Goal: Task Accomplishment & Management: Manage account settings

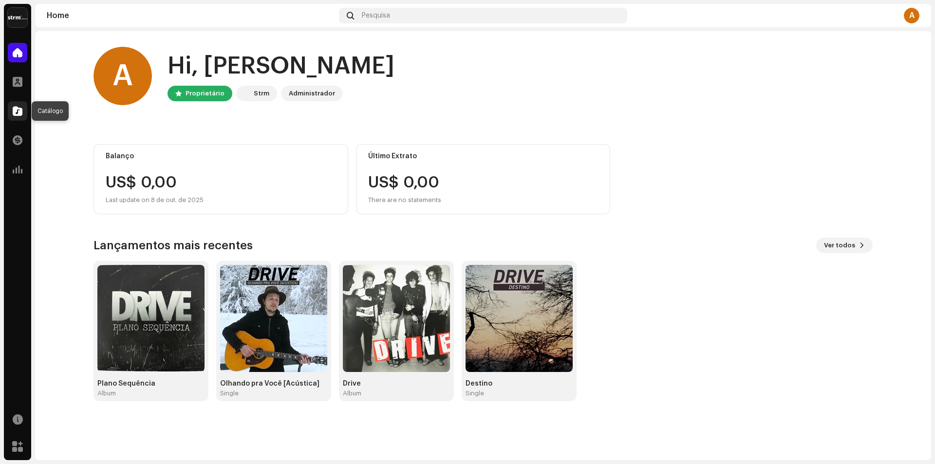
click at [22, 112] on div at bounding box center [17, 110] width 19 height 19
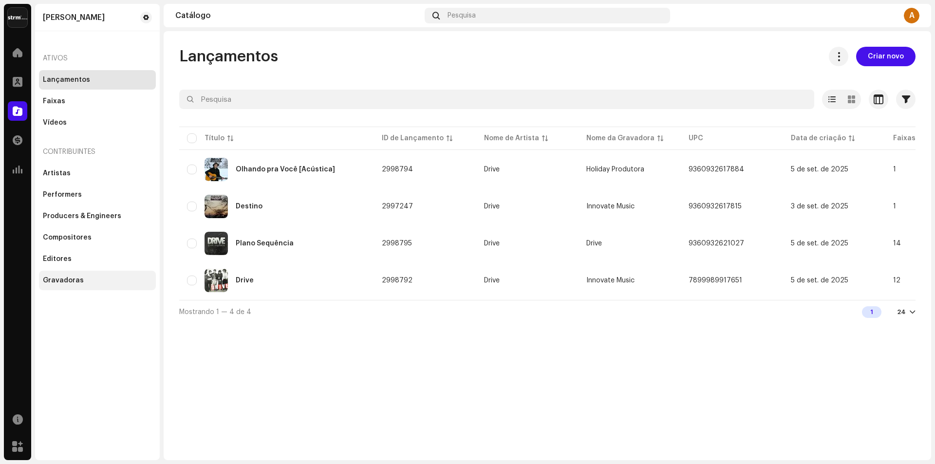
click at [74, 278] on div "Gravadoras" at bounding box center [63, 281] width 41 height 8
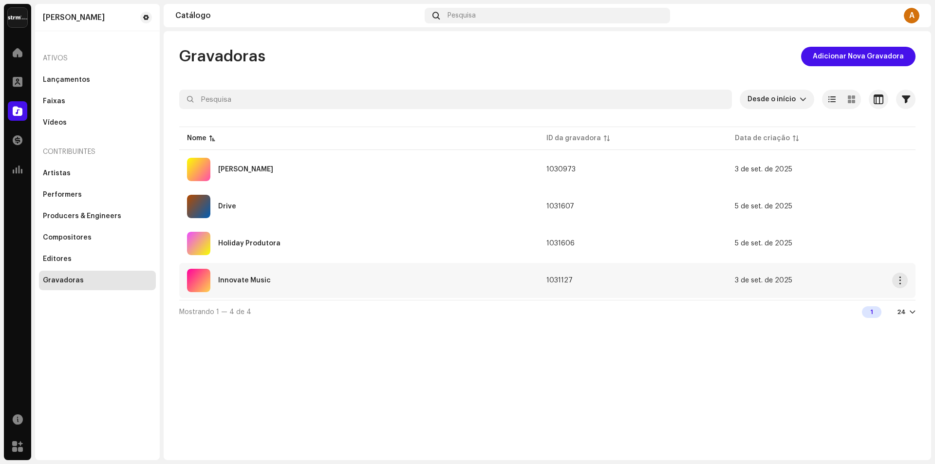
click at [252, 282] on div "Innovate Music" at bounding box center [244, 280] width 53 height 7
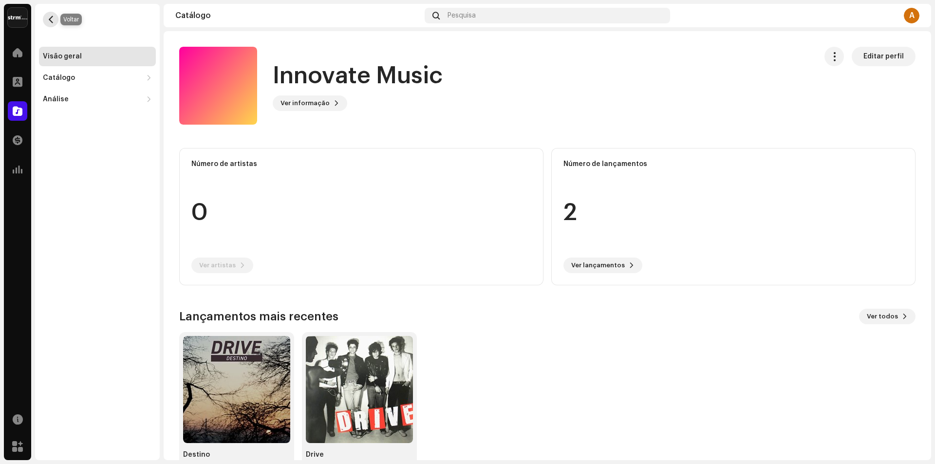
click at [51, 21] on span "button" at bounding box center [50, 20] width 7 height 8
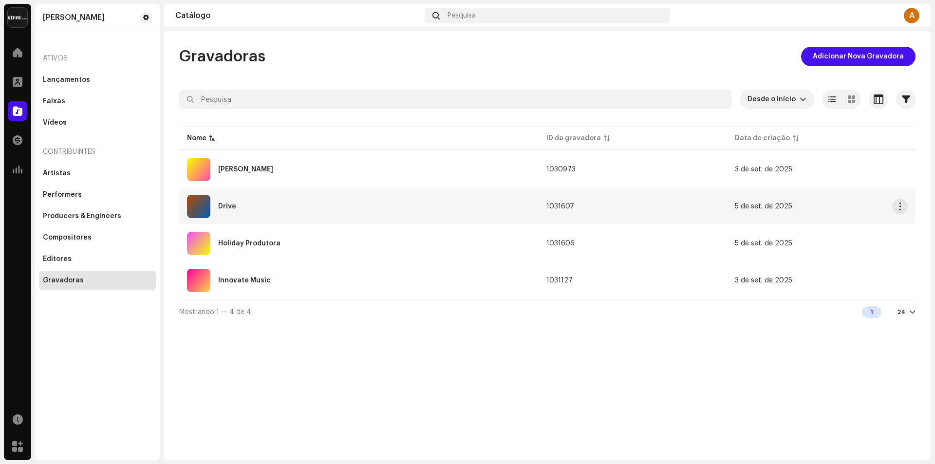
click at [316, 207] on div "Drive" at bounding box center [359, 206] width 344 height 23
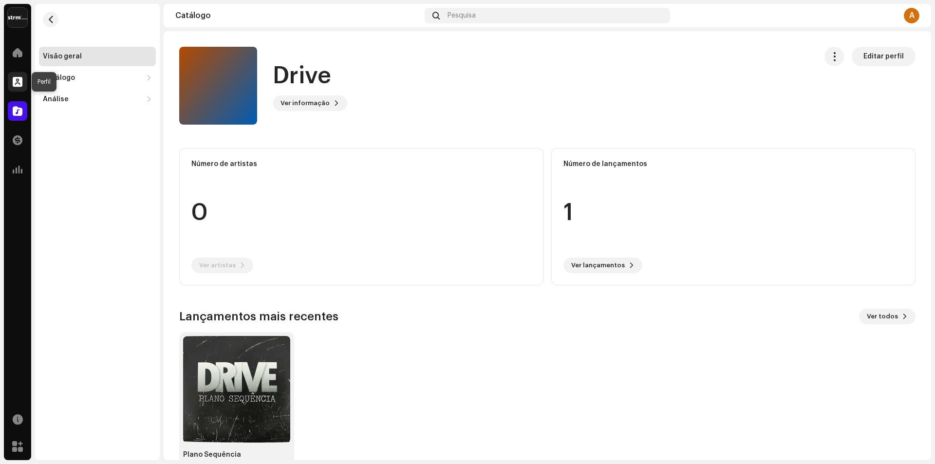
click at [19, 78] on span at bounding box center [18, 82] width 10 height 8
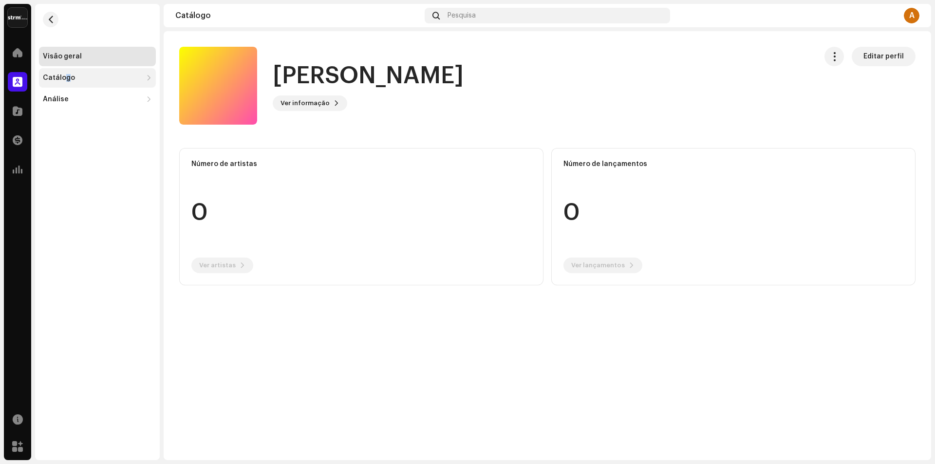
click at [66, 77] on div "Catálogo" at bounding box center [59, 78] width 32 height 8
click at [86, 103] on div "Lançamentos" at bounding box center [70, 99] width 47 height 8
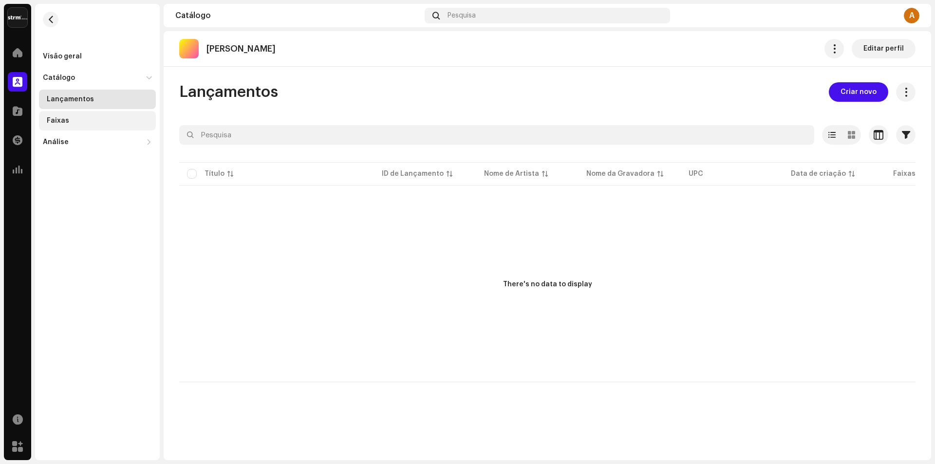
click at [76, 122] on div "Faixas" at bounding box center [99, 121] width 105 height 8
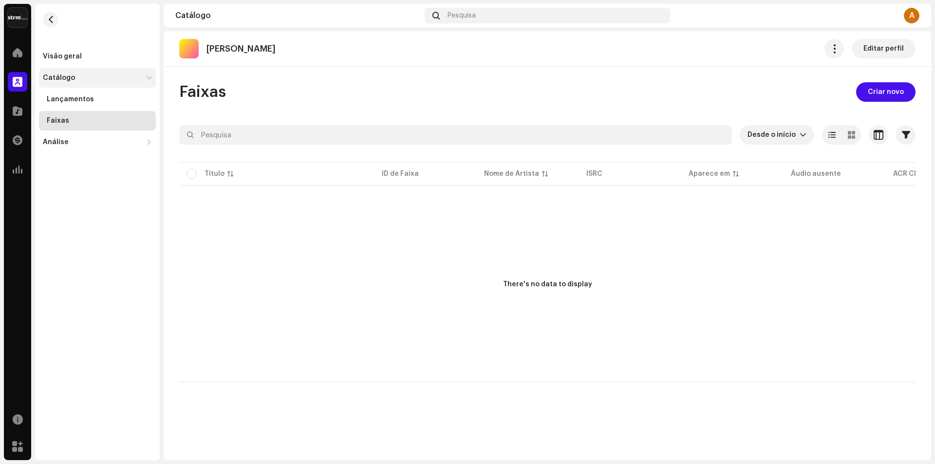
click at [75, 78] on div "Catálogo" at bounding box center [92, 78] width 99 height 8
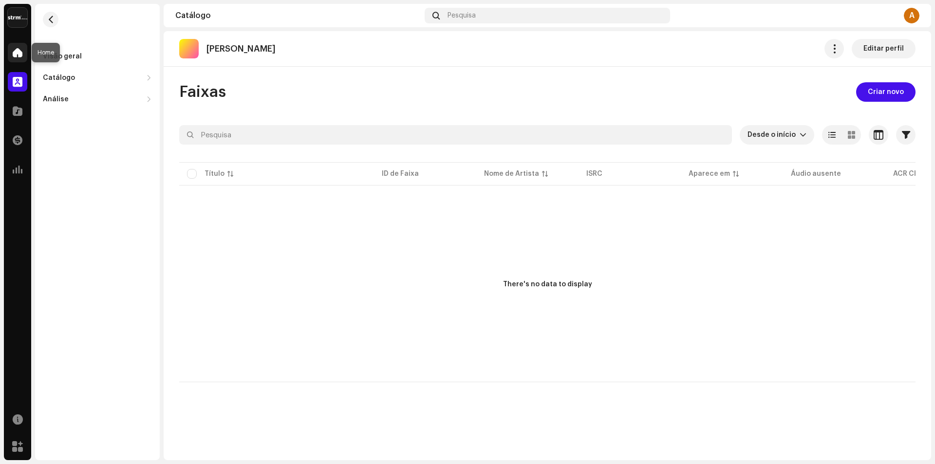
click at [20, 55] on span at bounding box center [18, 53] width 10 height 8
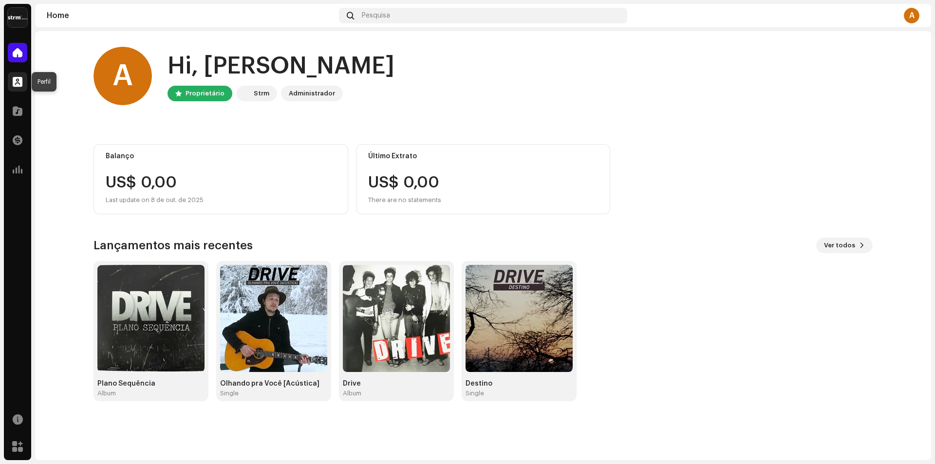
click at [18, 85] on span at bounding box center [18, 82] width 10 height 8
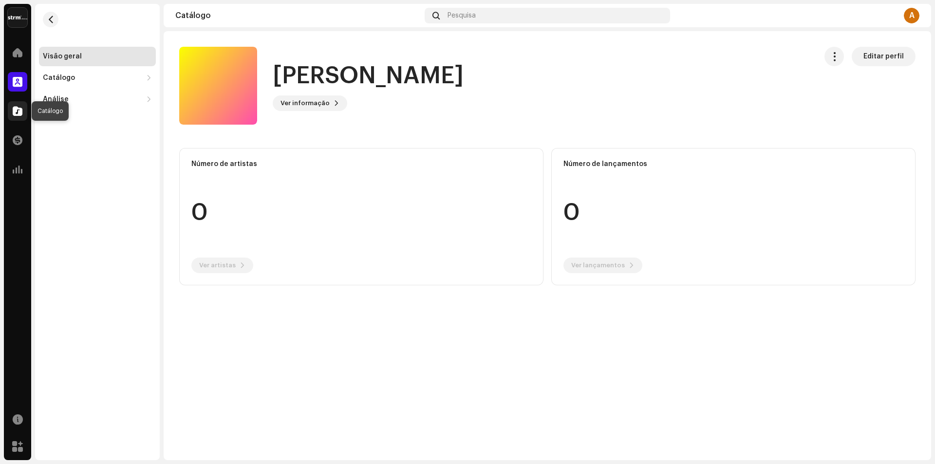
click at [20, 110] on span at bounding box center [18, 111] width 10 height 8
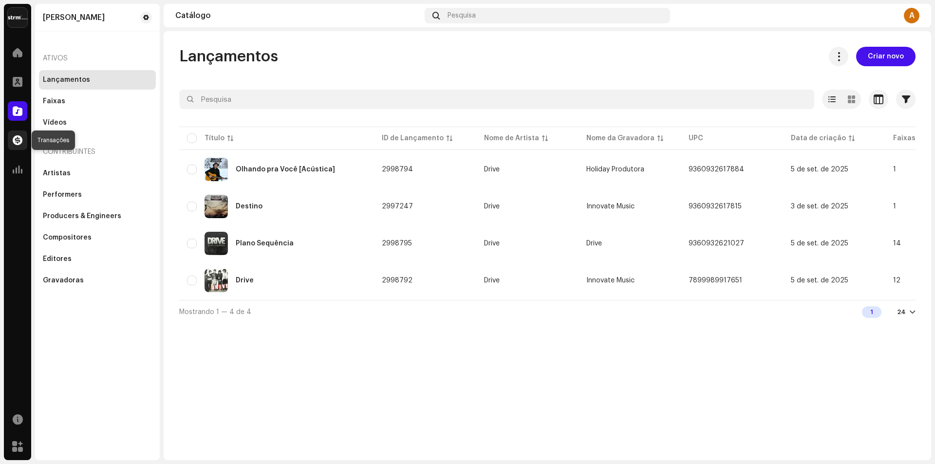
click at [18, 143] on span at bounding box center [18, 140] width 10 height 8
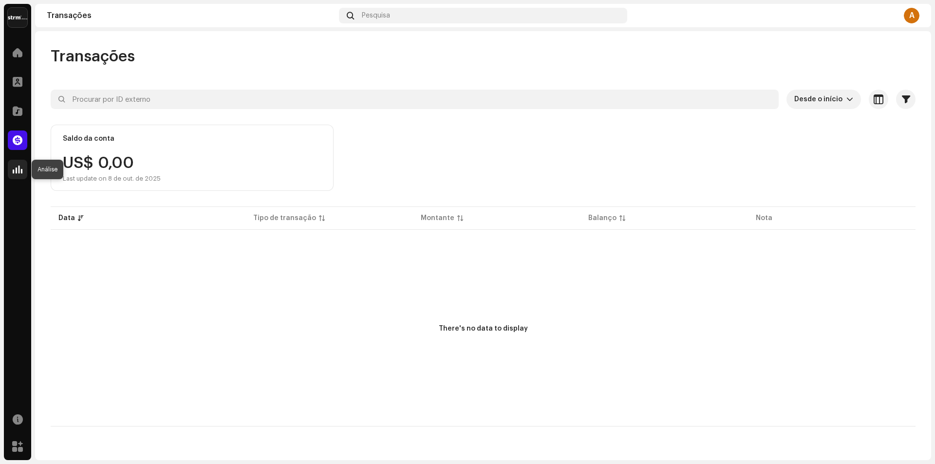
click at [20, 169] on span at bounding box center [18, 170] width 10 height 8
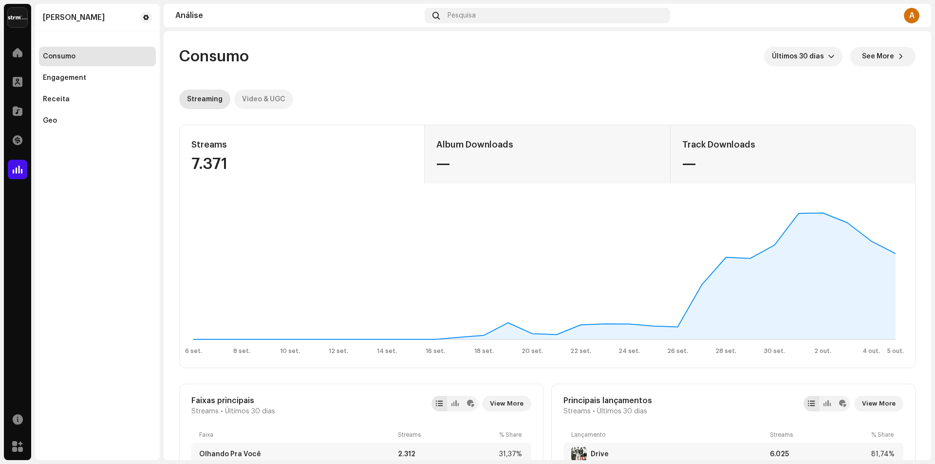
click at [273, 99] on div "Video & UGC" at bounding box center [263, 99] width 43 height 19
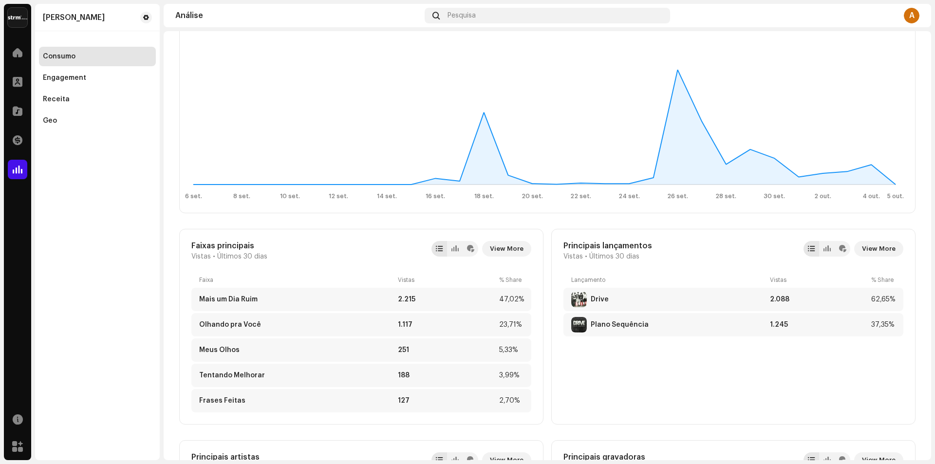
scroll to position [146, 0]
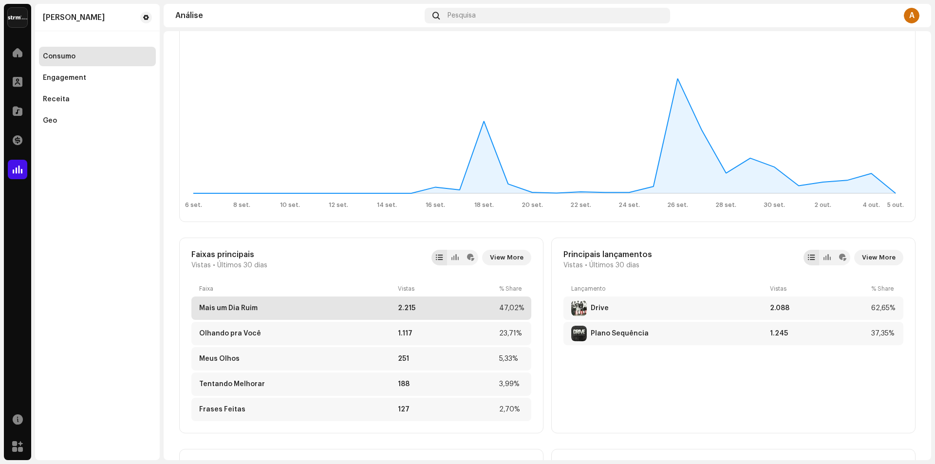
click at [248, 307] on div "Mais um Dia Ruim" at bounding box center [228, 308] width 58 height 8
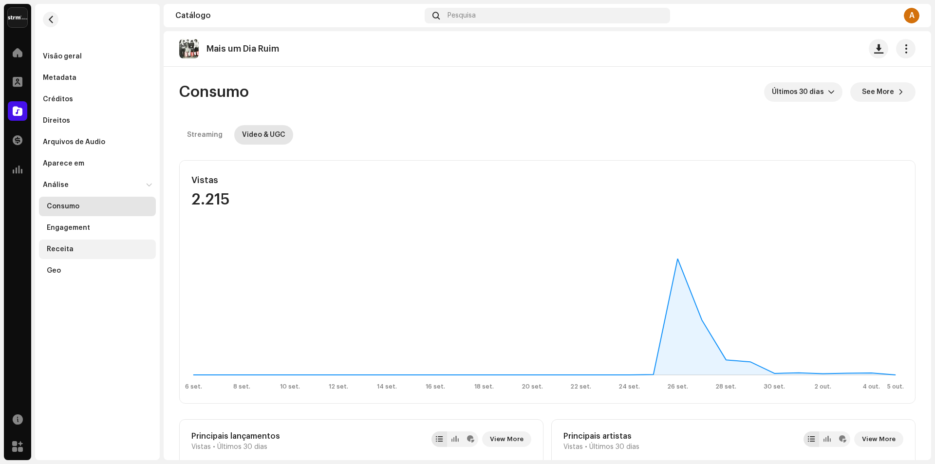
click at [64, 251] on div "Receita" at bounding box center [60, 249] width 27 height 8
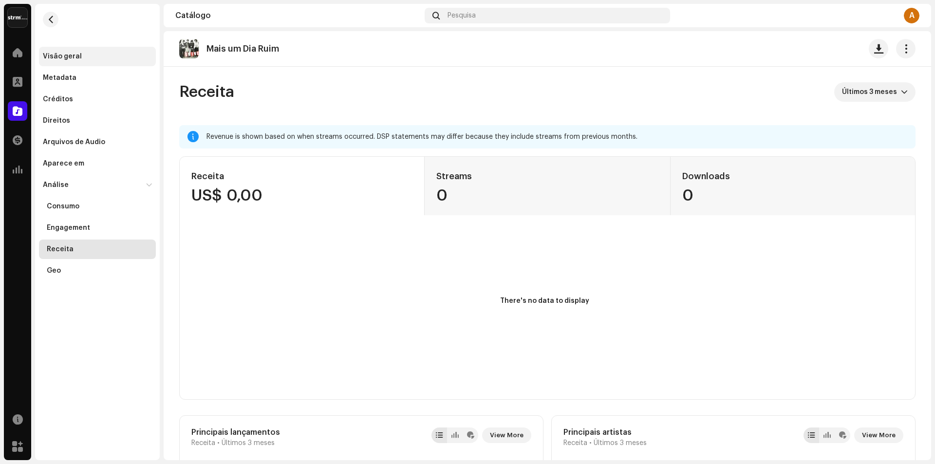
click at [60, 54] on div "Visão geral" at bounding box center [62, 57] width 39 height 8
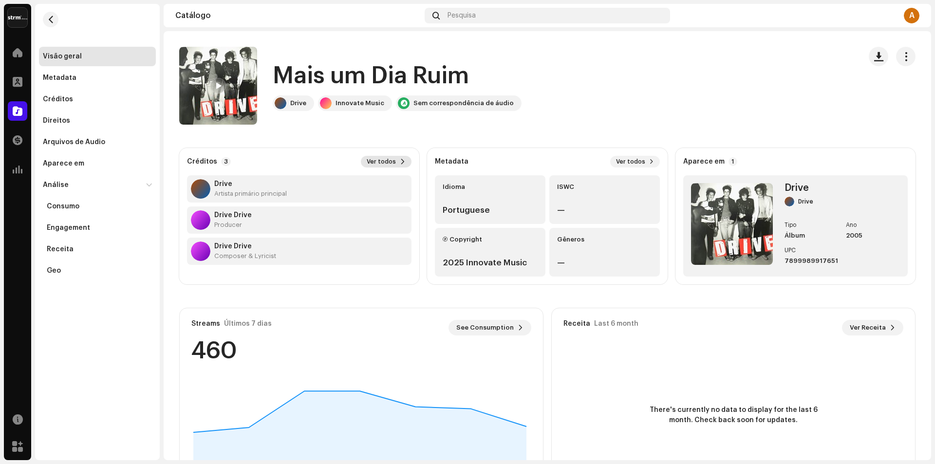
click at [389, 158] on button "Ver todos" at bounding box center [386, 162] width 51 height 12
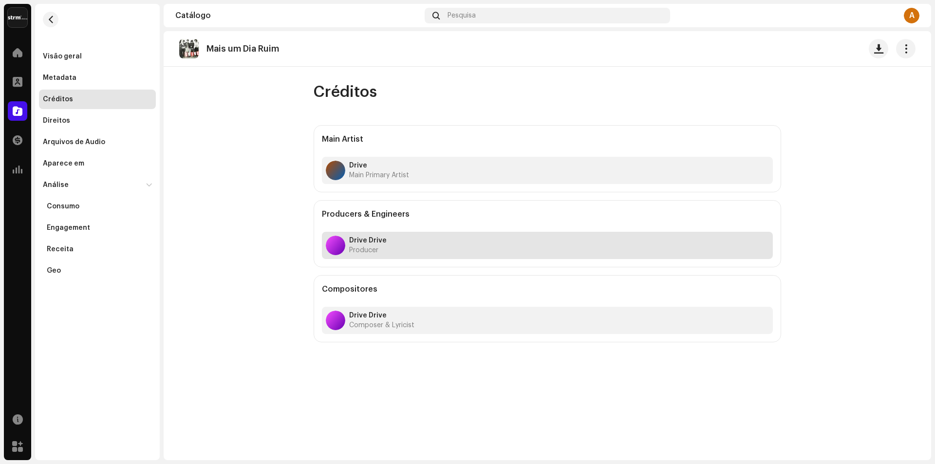
click at [371, 245] on div "Drive Drive Producer" at bounding box center [367, 246] width 37 height 18
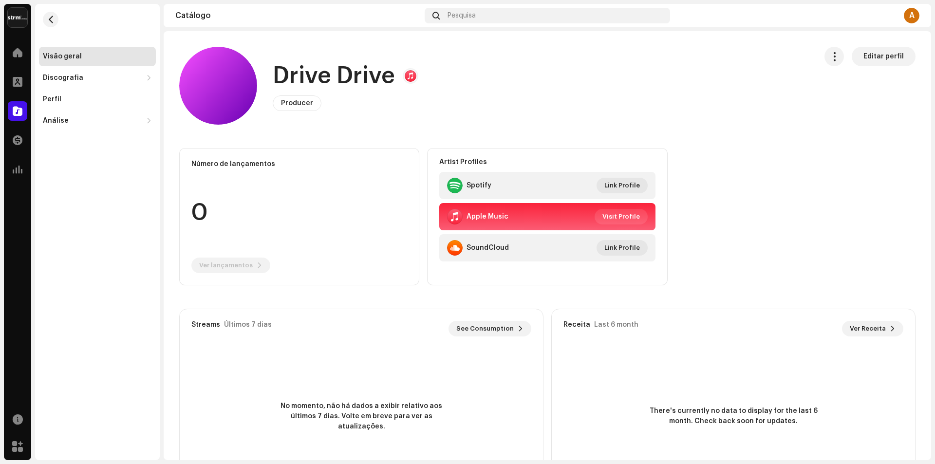
click at [883, 55] on span "Editar perfil" at bounding box center [883, 56] width 40 height 19
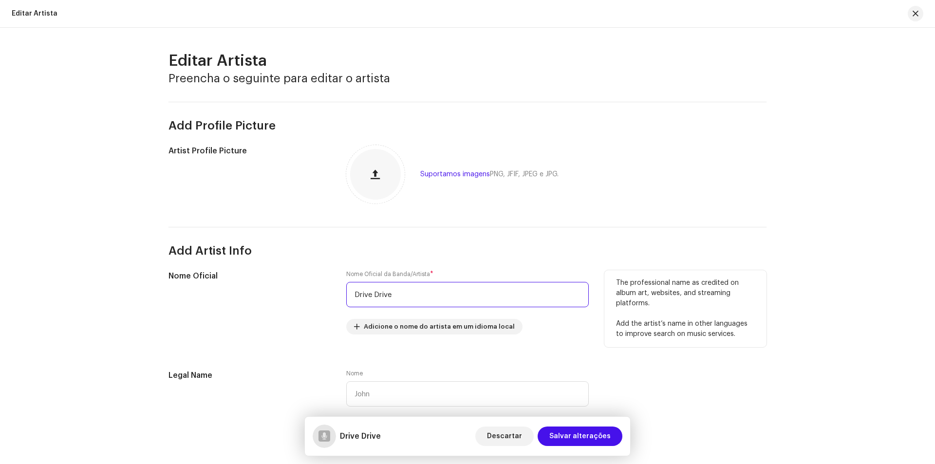
drag, startPoint x: 372, startPoint y: 295, endPoint x: 422, endPoint y: 294, distance: 49.7
click at [422, 294] on input "Drive Drive" at bounding box center [467, 294] width 242 height 25
type input "Drive"
